Goal: Information Seeking & Learning: Learn about a topic

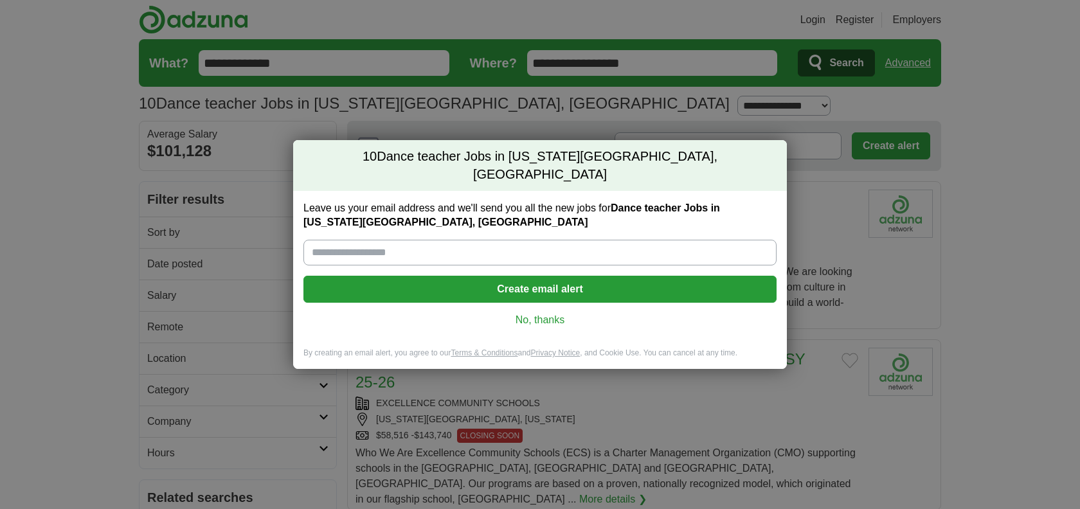
click at [540, 314] on link "No, thanks" at bounding box center [540, 320] width 453 height 14
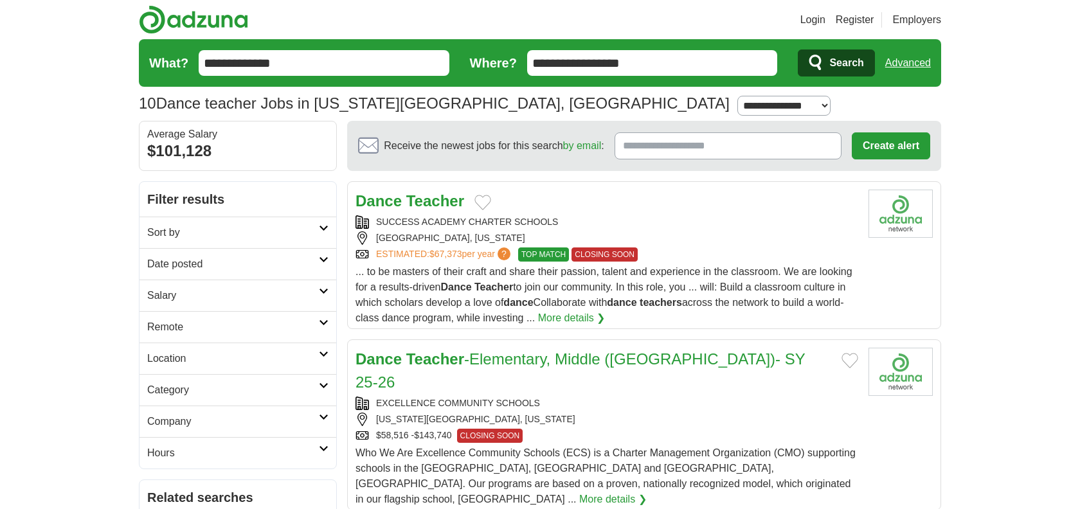
click at [240, 235] on h2 "Sort by" at bounding box center [233, 232] width 172 height 15
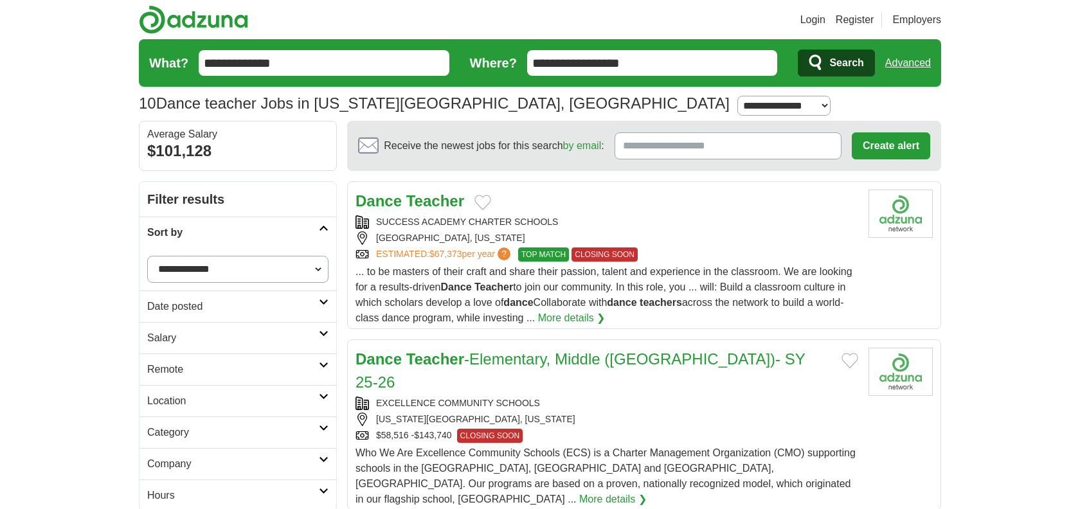
click at [211, 267] on select "**********" at bounding box center [237, 269] width 181 height 27
click at [147, 256] on select "**********" at bounding box center [237, 269] width 181 height 27
click at [217, 306] on h2 "Date posted" at bounding box center [233, 306] width 172 height 15
click at [171, 368] on link "Last 7 days" at bounding box center [237, 373] width 181 height 15
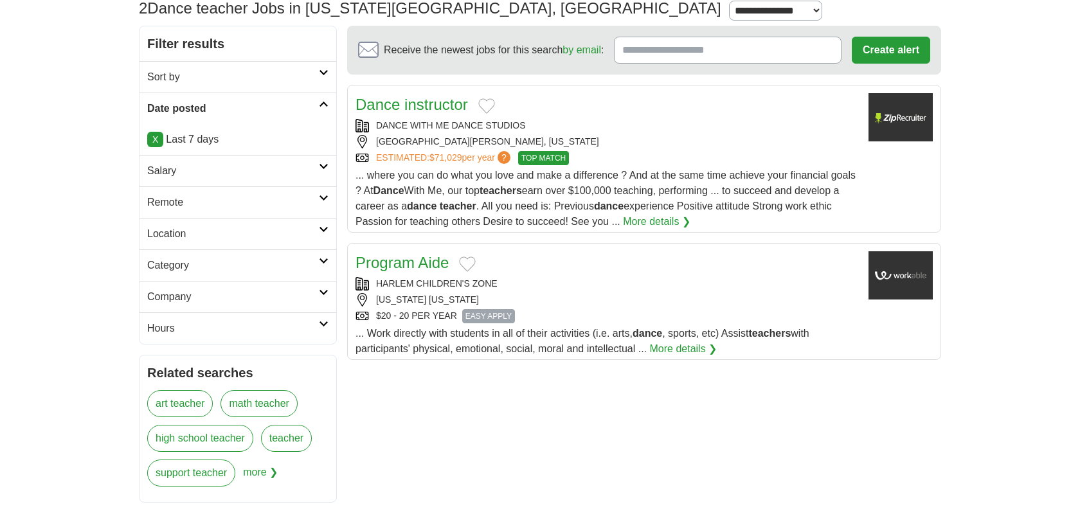
scroll to position [96, 0]
click at [178, 268] on h2 "Category" at bounding box center [233, 264] width 172 height 15
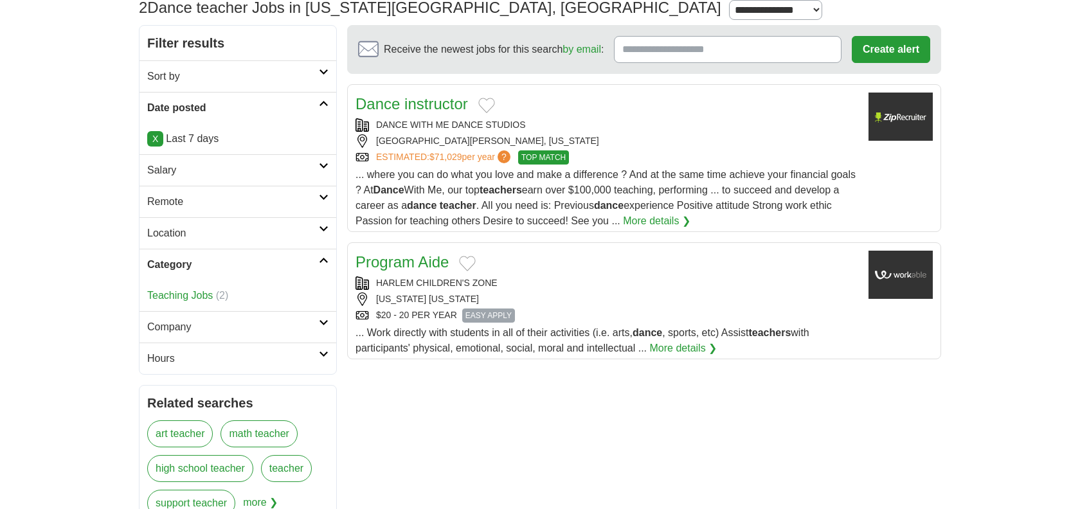
click at [180, 266] on h2 "Category" at bounding box center [233, 264] width 172 height 15
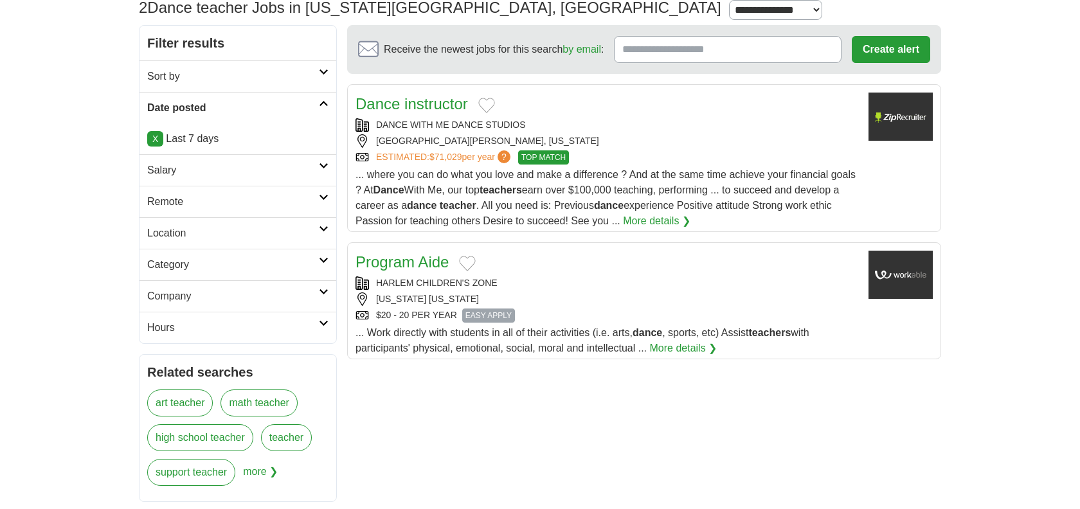
click at [179, 234] on h2 "Location" at bounding box center [233, 233] width 172 height 15
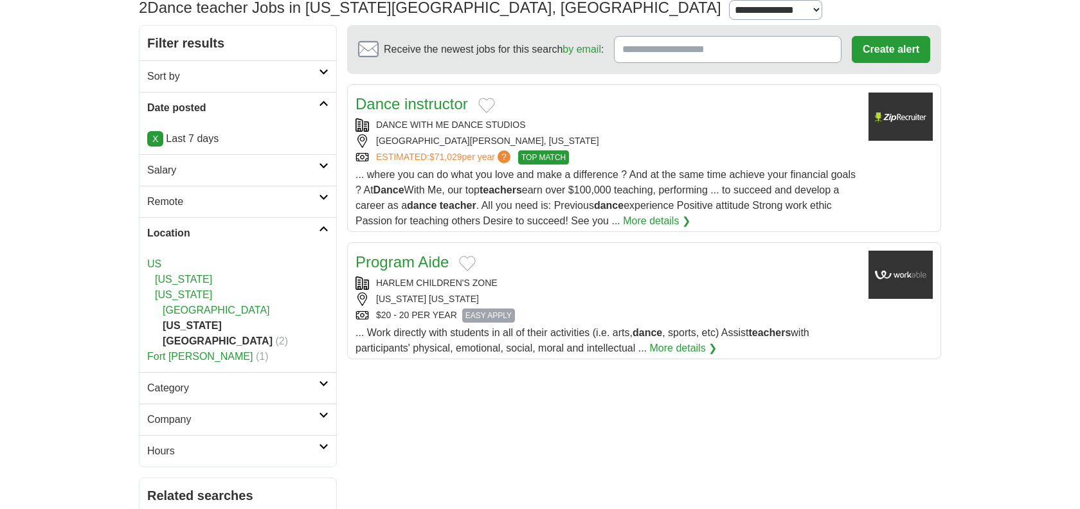
click at [51, 303] on body "Login Register Employers 2 Dance teacher Jobs in New York City, NY Salary Salar…" at bounding box center [540, 453] width 1080 height 1099
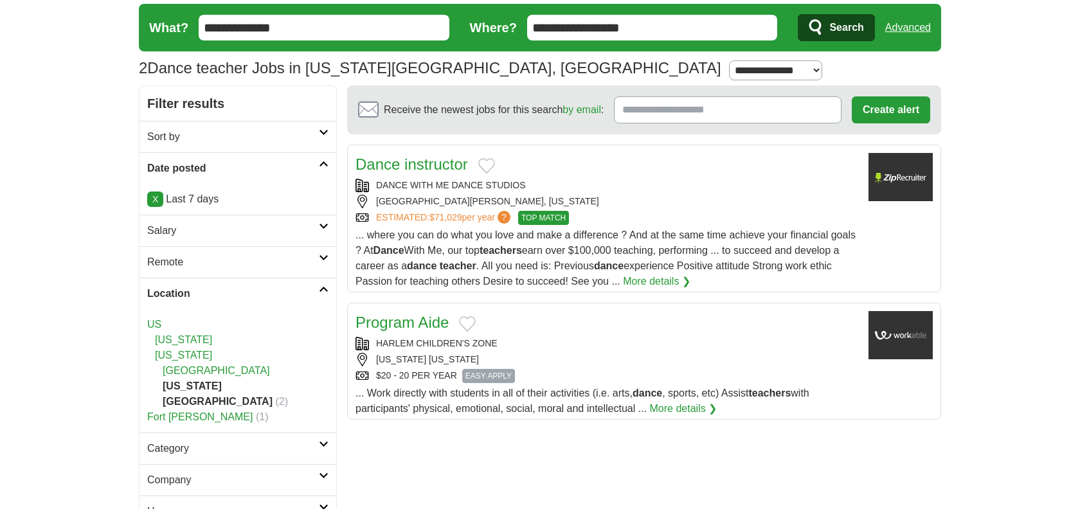
scroll to position [13, 0]
